Goal: Find specific page/section

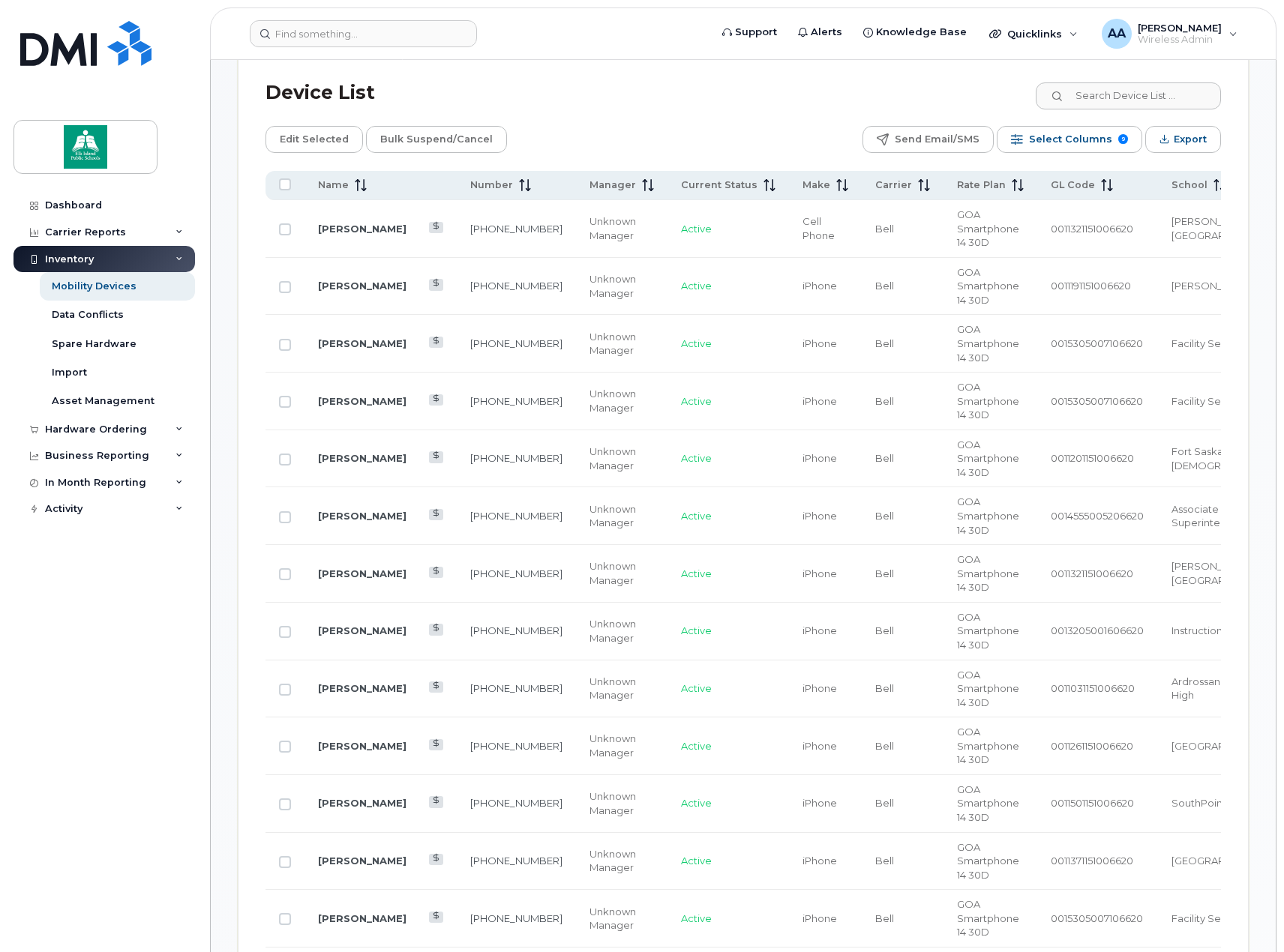
scroll to position [675, 0]
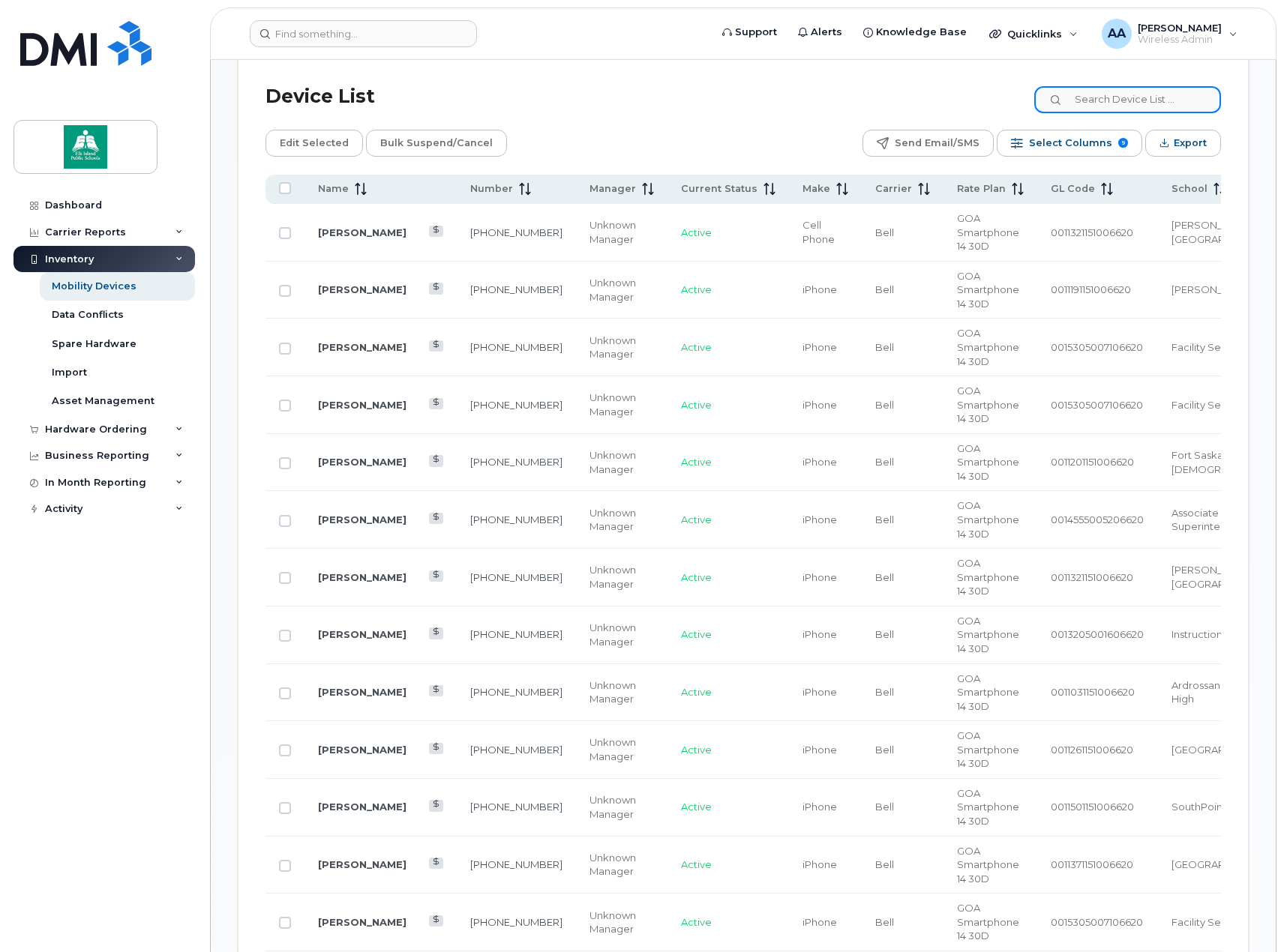
click at [1195, 93] on input at bounding box center [1128, 99] width 187 height 27
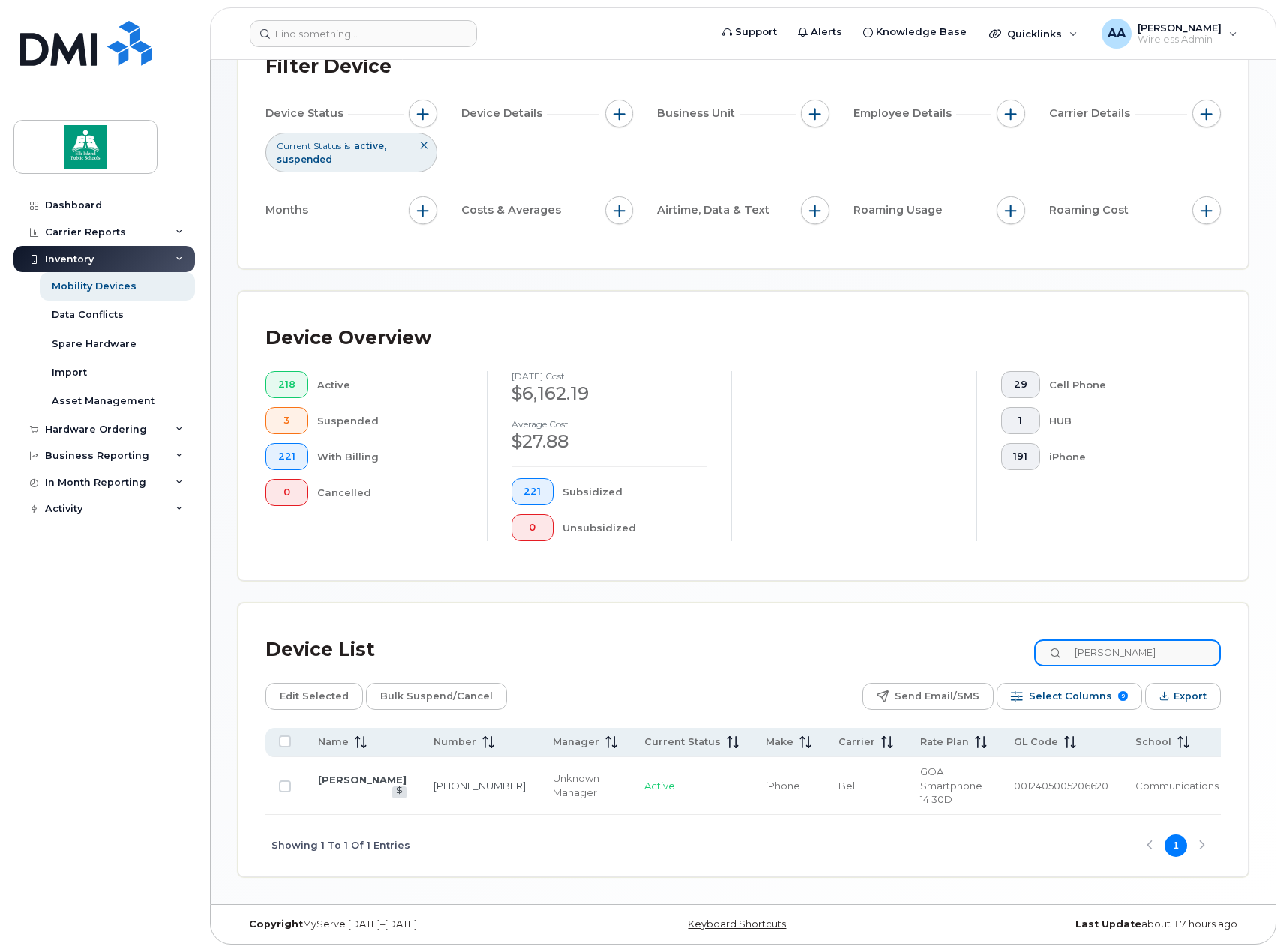
scroll to position [108, 0]
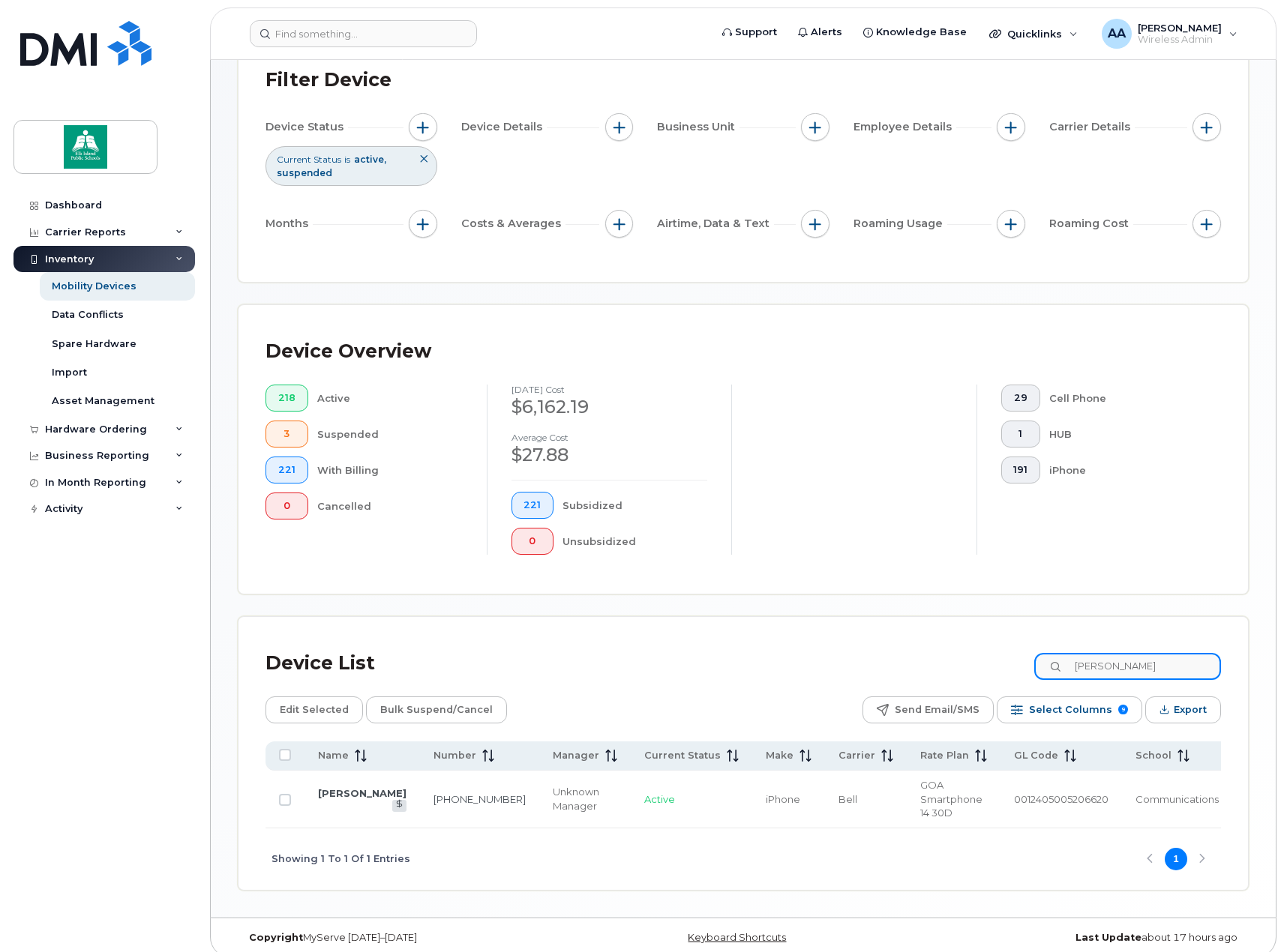
type input "[PERSON_NAME]"
click at [752, 792] on td "[PERSON_NAME]" at bounding box center [788, 799] width 73 height 57
click at [333, 787] on link "[PERSON_NAME]" at bounding box center [362, 793] width 89 height 12
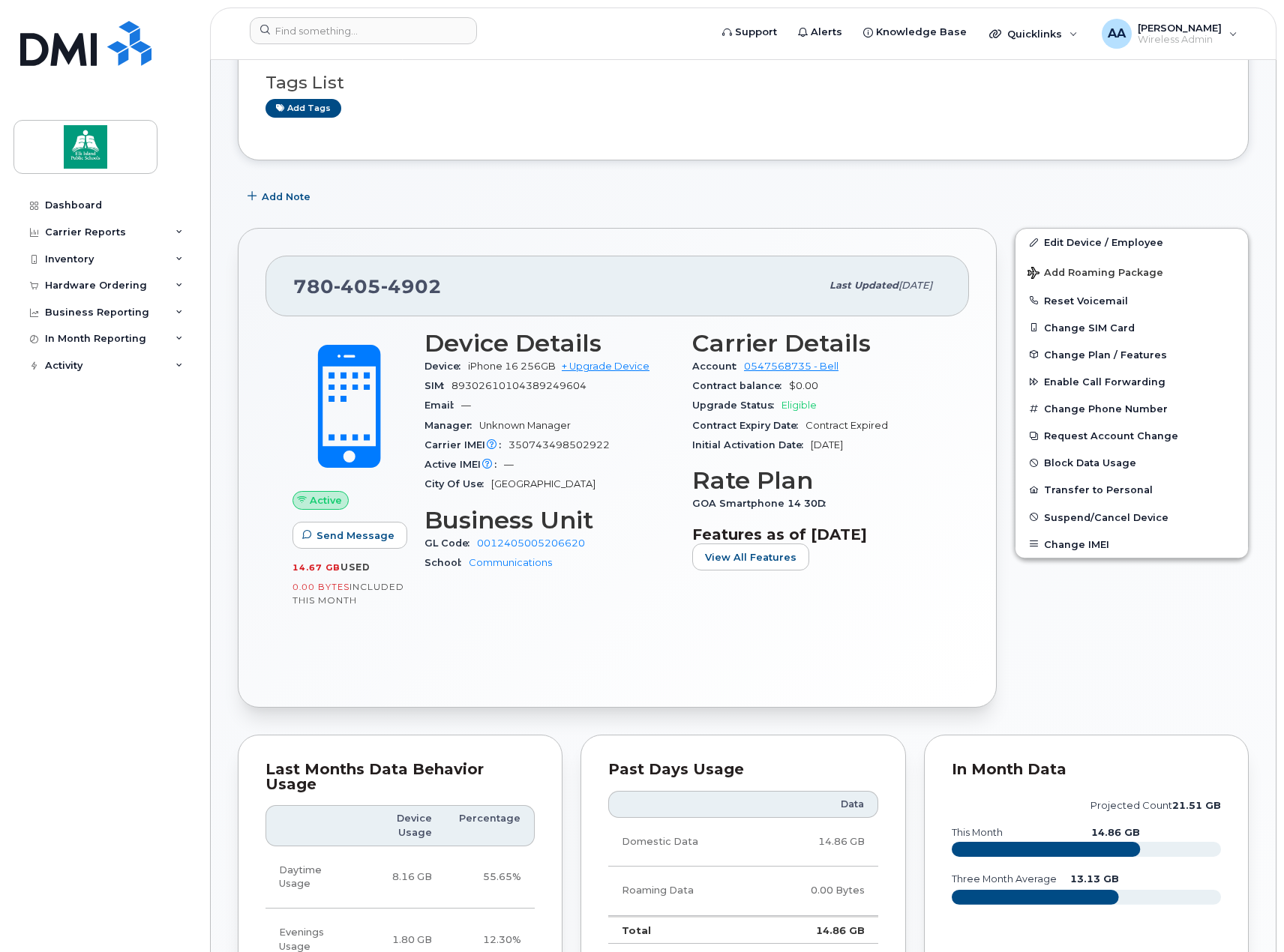
scroll to position [150, 0]
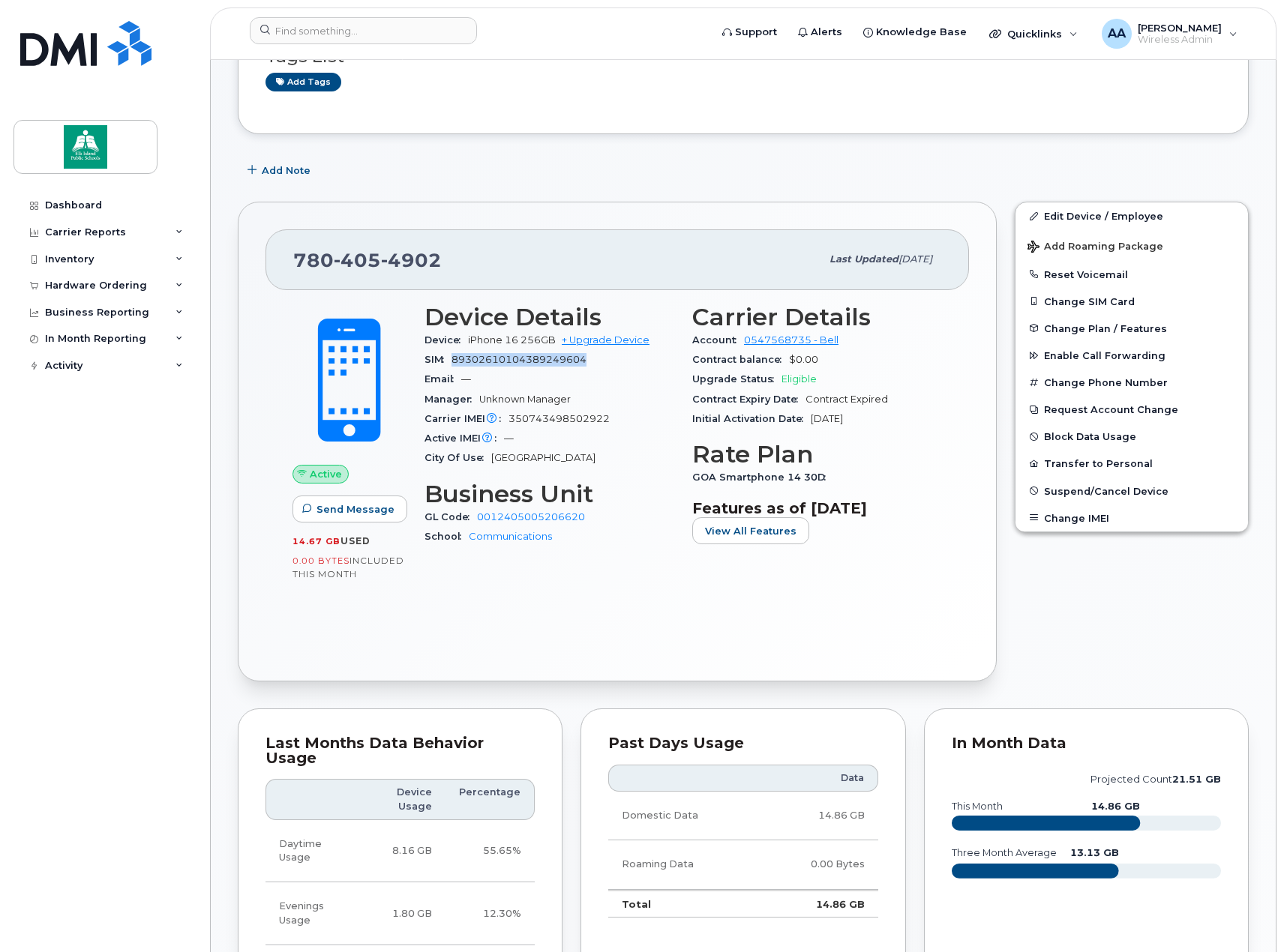
drag, startPoint x: 587, startPoint y: 361, endPoint x: 453, endPoint y: 360, distance: 134.0
click at [453, 360] on div "SIM 89302610104389249604" at bounding box center [549, 359] width 250 height 19
click at [598, 365] on div "SIM 89302610104389249604" at bounding box center [549, 359] width 250 height 19
drag, startPoint x: 589, startPoint y: 359, endPoint x: 455, endPoint y: 365, distance: 134.1
click at [455, 365] on div "SIM 89302610104389249604" at bounding box center [549, 359] width 250 height 19
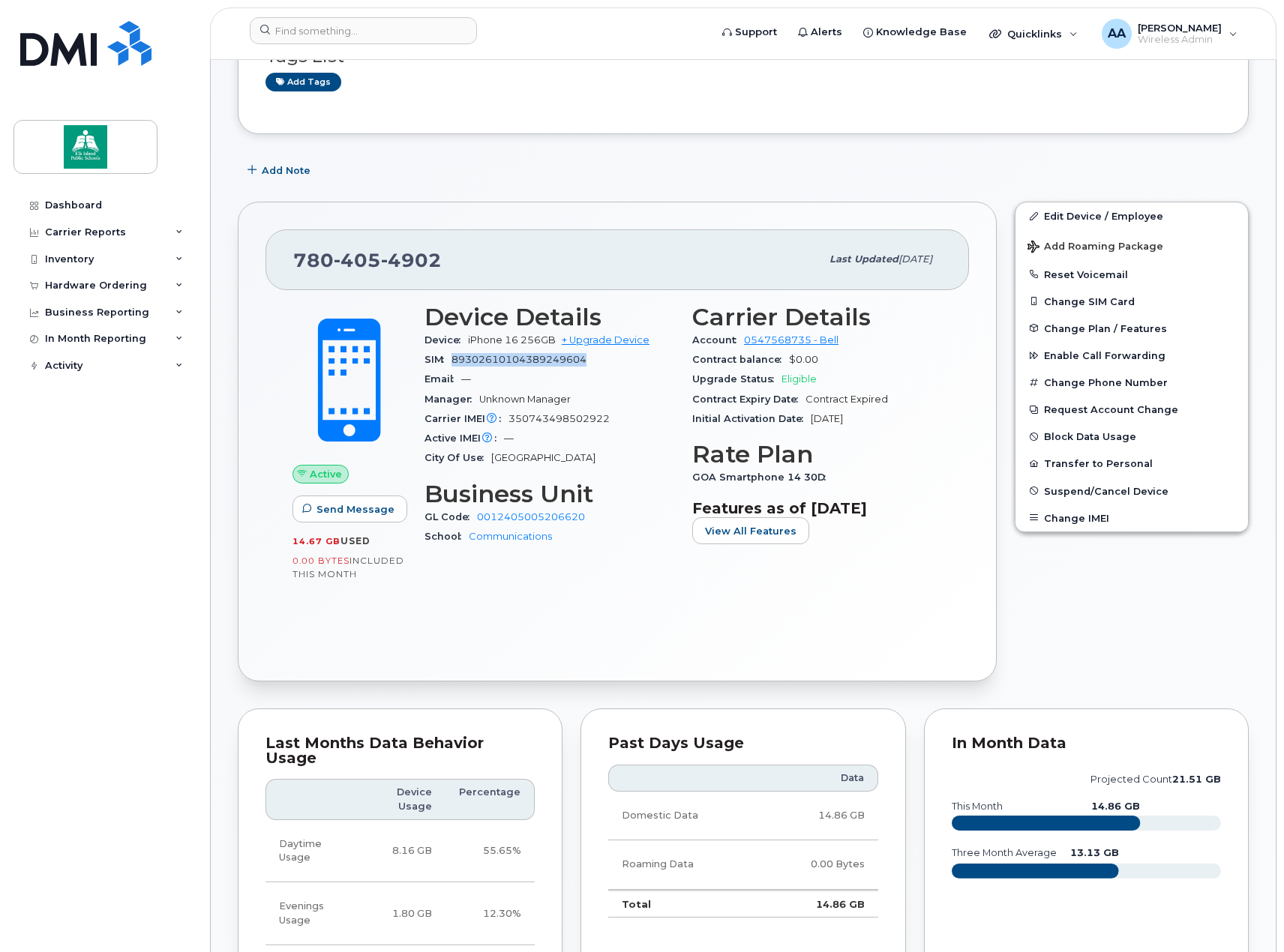
click at [608, 363] on div "SIM 89302610104389249604" at bounding box center [549, 359] width 250 height 19
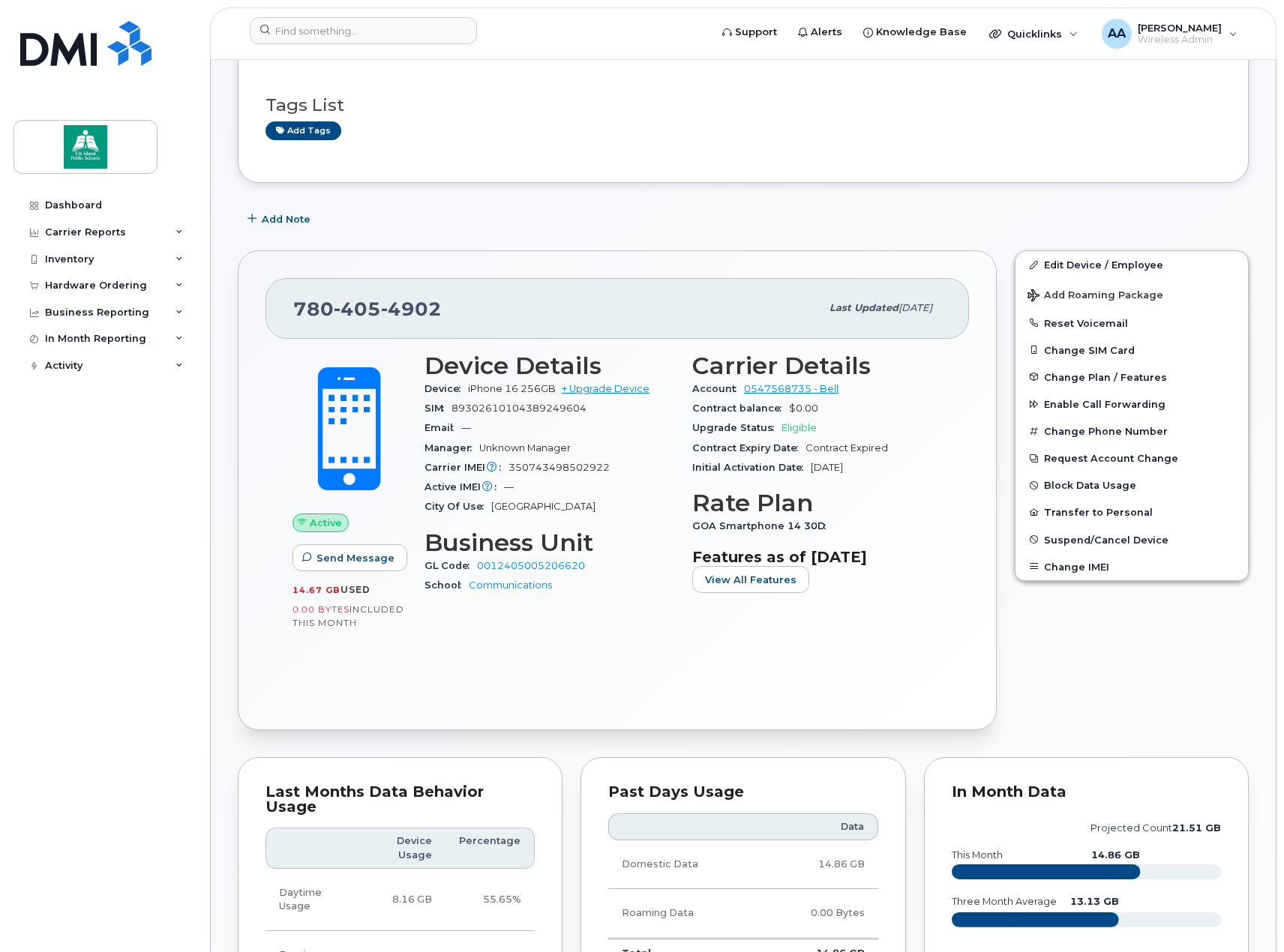
scroll to position [75, 0]
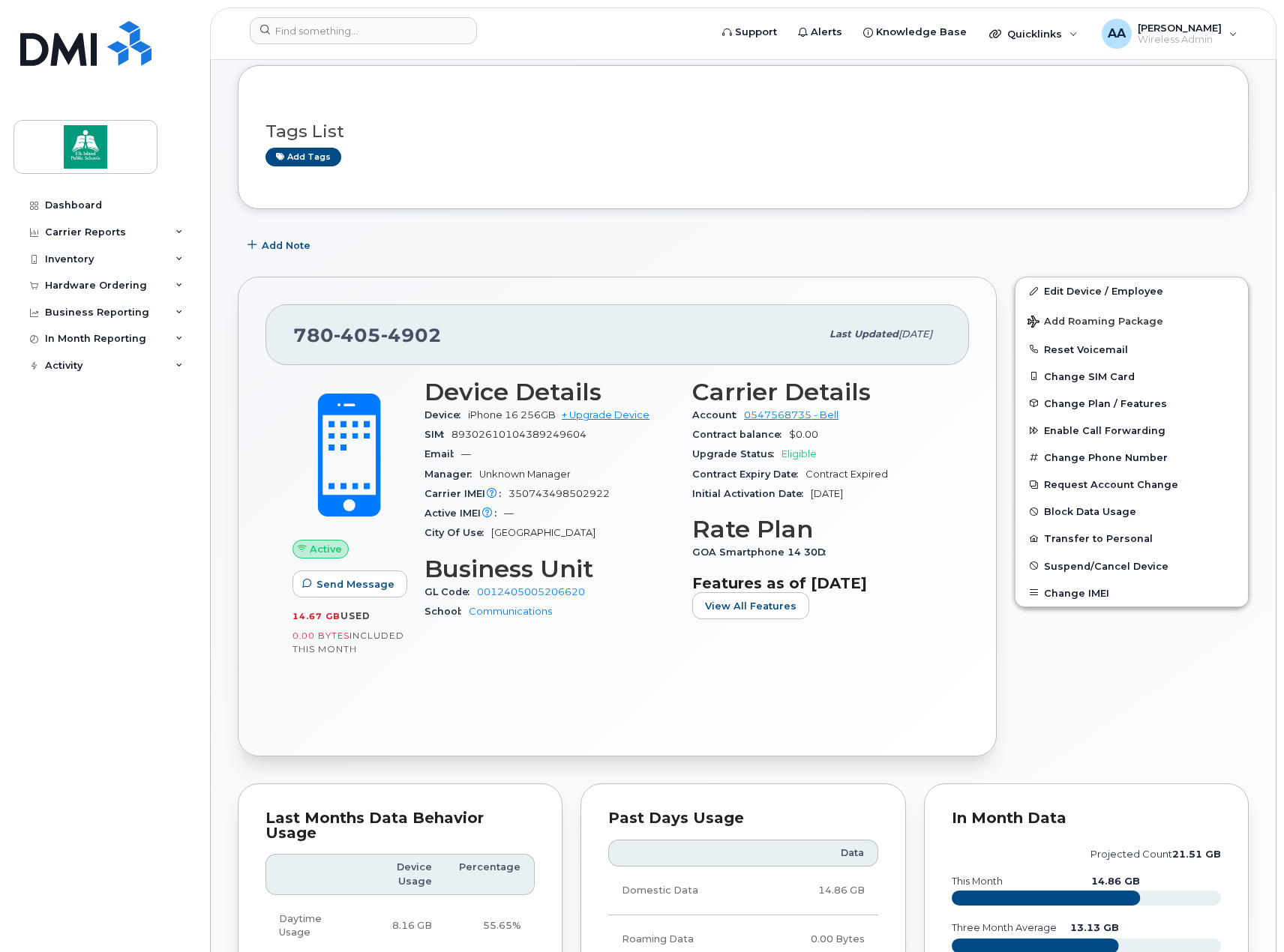
click at [608, 491] on span "350743498502922" at bounding box center [559, 494] width 101 height 11
